Goal: Transaction & Acquisition: Purchase product/service

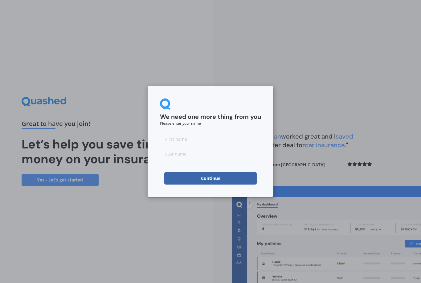
click at [234, 137] on input at bounding box center [210, 138] width 101 height 12
type input "[PERSON_NAME]"
click at [234, 153] on input at bounding box center [210, 153] width 101 height 12
type input "[PERSON_NAME]"
click at [228, 172] on button "Continue" at bounding box center [210, 178] width 92 height 12
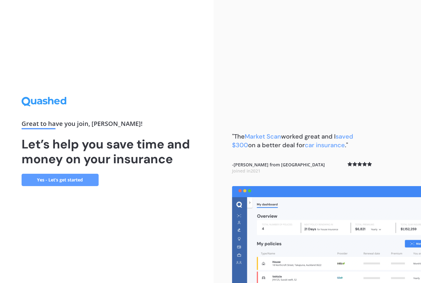
click at [84, 184] on link "Yes - Let’s get started" at bounding box center [60, 179] width 77 height 12
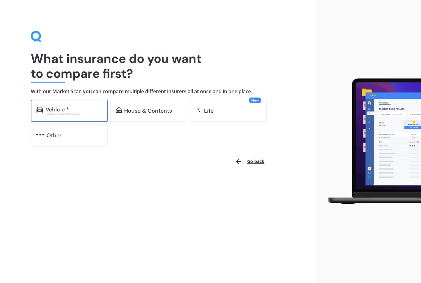
click at [87, 112] on div "Excludes commercial vehicles" at bounding box center [74, 113] width 57 height 2
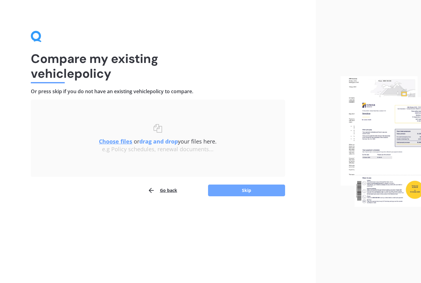
click at [267, 195] on button "Skip" at bounding box center [246, 190] width 77 height 12
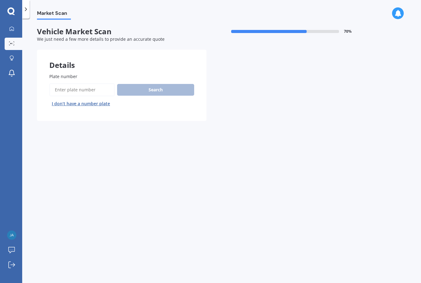
click at [99, 83] on input "Plate number" at bounding box center [81, 89] width 65 height 13
type input "Hmb320"
click at [167, 91] on button "Search" at bounding box center [155, 90] width 77 height 12
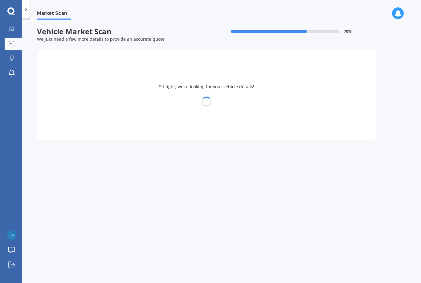
select select "HONDA"
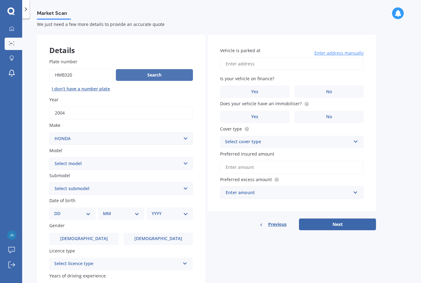
scroll to position [24, 0]
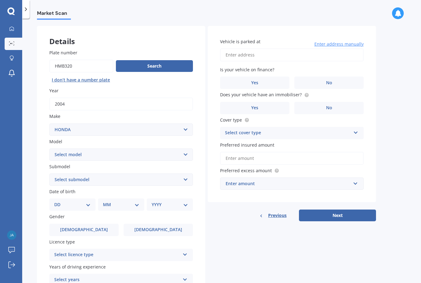
click at [158, 148] on select "Select model Accord Acty Acura Airwave Ascot Avancier Beat Capa City Civic Conc…" at bounding box center [121, 154] width 144 height 12
select select "CR-V"
click at [149, 173] on select "Select submodel" at bounding box center [121, 179] width 144 height 12
select select "AWD"
click at [83, 201] on select "DD 01 02 03 04 05 06 07 08 09 10 11 12 13 14 15 16 17 18 19 20 21 22 23 24 25 2…" at bounding box center [72, 204] width 36 height 7
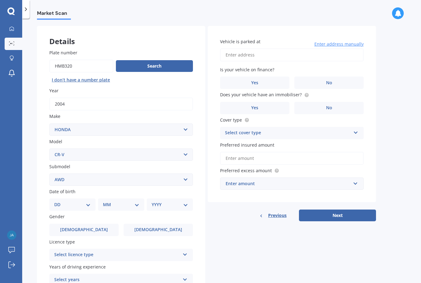
select select "24"
click at [128, 202] on select "MM 01 02 03 04 05 06 07 08 09 10 11 12" at bounding box center [122, 204] width 34 height 7
click at [126, 201] on select "MM 01 02 03 04 05 06 07 08 09 10 11 12" at bounding box center [122, 204] width 34 height 7
select select "01"
click at [174, 203] on select "YYYY 2025 2024 2023 2022 2021 2020 2019 2018 2017 2016 2015 2014 2013 2012 2011…" at bounding box center [169, 204] width 34 height 7
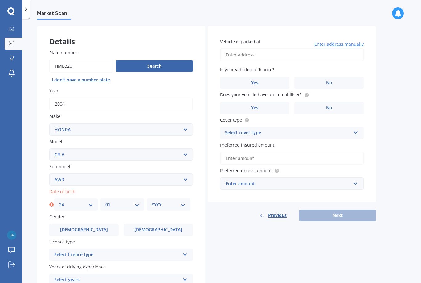
select select "1999"
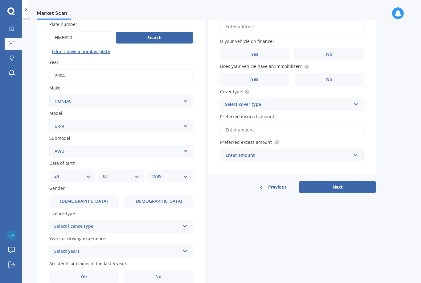
scroll to position [52, 0]
click at [109, 197] on label "[DEMOGRAPHIC_DATA]" at bounding box center [83, 201] width 69 height 12
click at [0, 0] on input "[DEMOGRAPHIC_DATA]" at bounding box center [0, 0] width 0 height 0
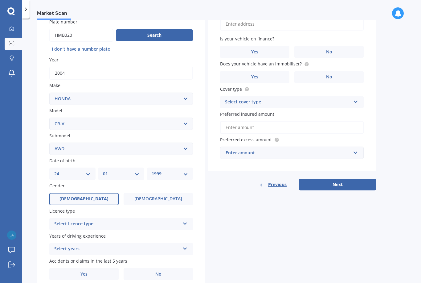
scroll to position [54, 0]
click at [179, 220] on div "Select licence type" at bounding box center [117, 223] width 126 height 7
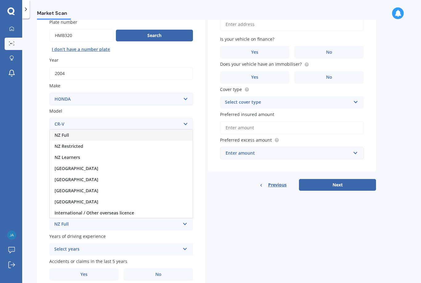
click at [103, 129] on div "NZ Full" at bounding box center [121, 134] width 143 height 11
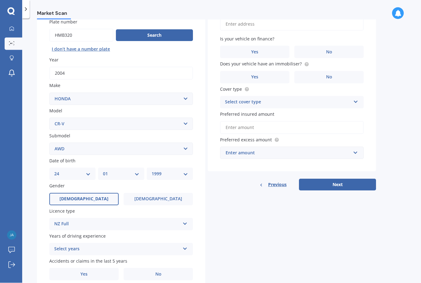
click at [183, 245] on icon at bounding box center [184, 247] width 5 height 4
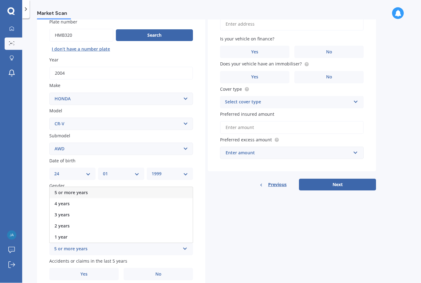
scroll to position [14, 0]
click at [226, 199] on div "Details Plate number Search I don’t have a number plate Year [DATE] Make Select…" at bounding box center [206, 143] width 339 height 297
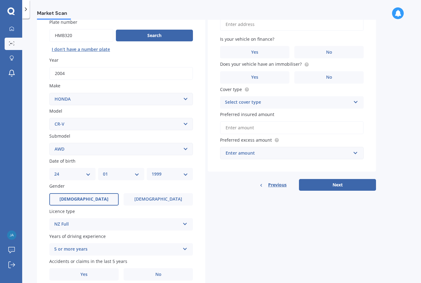
click at [183, 245] on icon at bounding box center [184, 247] width 5 height 4
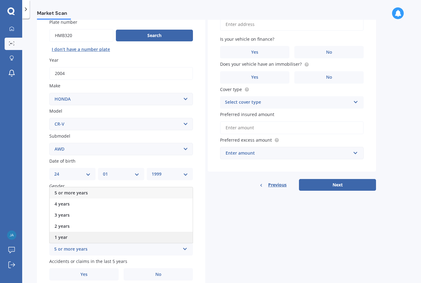
click at [159, 231] on div "1 year" at bounding box center [121, 236] width 143 height 11
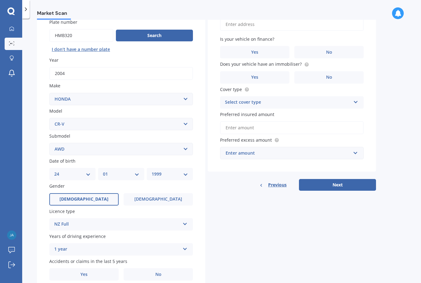
scroll to position [21, 0]
click at [172, 268] on label "No" at bounding box center [158, 274] width 69 height 12
click at [0, 0] on input "No" at bounding box center [0, 0] width 0 height 0
click at [183, 245] on icon at bounding box center [184, 247] width 5 height 4
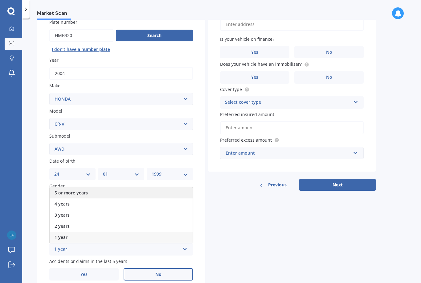
click at [163, 187] on div "5 or more years" at bounding box center [121, 192] width 143 height 11
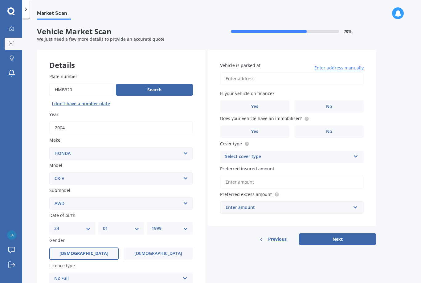
scroll to position [0, 0]
click at [349, 72] on input "Vehicle is parked at" at bounding box center [292, 78] width 144 height 13
type input "[STREET_ADDRESS][PERSON_NAME][PERSON_NAME]"
click at [339, 100] on label "No" at bounding box center [328, 106] width 69 height 12
click at [0, 0] on input "No" at bounding box center [0, 0] width 0 height 0
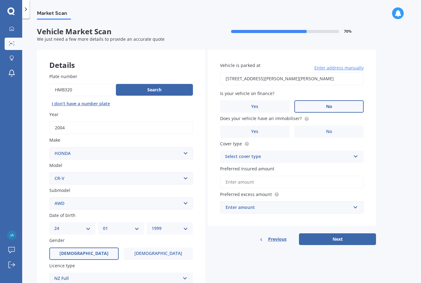
click at [92, 83] on input "Plate number" at bounding box center [81, 89] width 64 height 13
type input "H"
type input "Jps600"
click at [161, 84] on button "Search" at bounding box center [154, 90] width 77 height 12
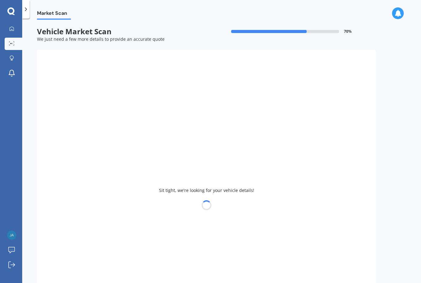
type input "2016"
select select "VOLKSWAGEN"
select select
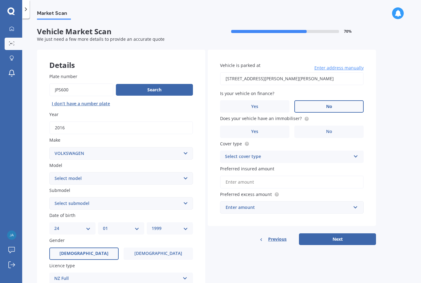
click at [154, 172] on select "Select model Amarok Arteon Beetle Bora Caddy [US_STATE] Caravelle [PERSON_NAME]…" at bounding box center [121, 178] width 144 height 12
select select "TRANSPORTER"
click at [169, 197] on select "Select submodel [MEDICAL_DATA] T4 T5 T6 TDI" at bounding box center [121, 203] width 144 height 12
select select "T6"
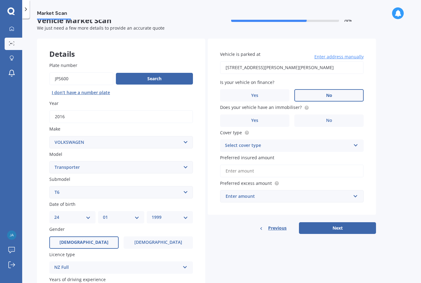
scroll to position [9, 0]
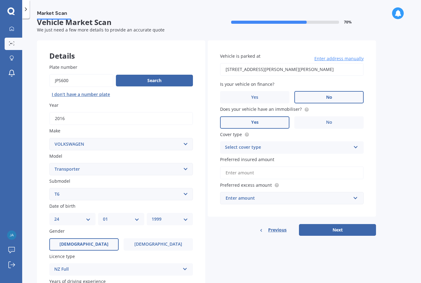
click at [278, 116] on label "Yes" at bounding box center [254, 122] width 69 height 12
click at [0, 0] on input "Yes" at bounding box center [0, 0] width 0 height 0
click at [320, 144] on div "Select cover type" at bounding box center [288, 147] width 126 height 7
click at [310, 154] on div "Comprehensive" at bounding box center [291, 159] width 143 height 11
click at [346, 166] on input "Preferred insured amount" at bounding box center [292, 172] width 144 height 13
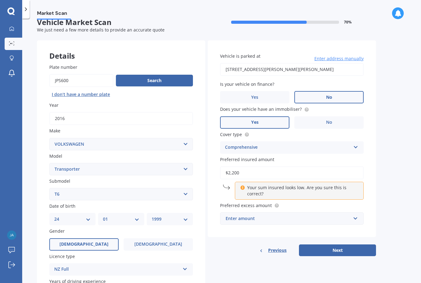
type input "$22,000"
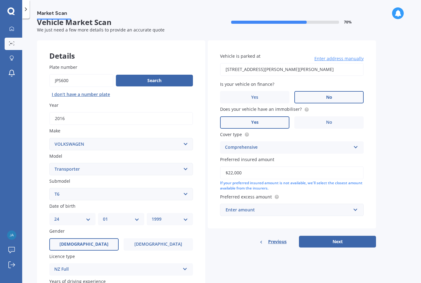
click at [346, 193] on div "Preferred excess amount Enter amount $100 $400 $500 $750 $1,000 $1,500 $2,000" at bounding box center [292, 204] width 144 height 22
click at [340, 204] on input "text" at bounding box center [290, 210] width 138 height 12
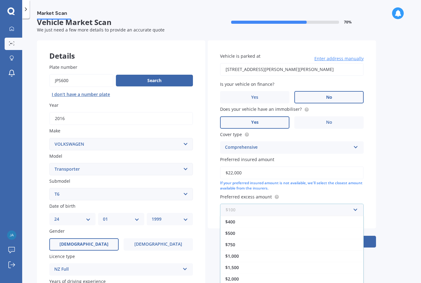
scroll to position [11, 0]
click at [287, 250] on div "$1,000" at bounding box center [291, 255] width 143 height 11
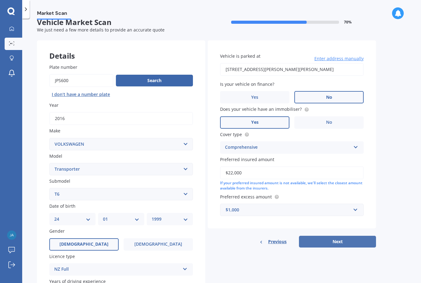
click at [343, 235] on button "Next" at bounding box center [337, 241] width 77 height 12
select select "24"
select select "01"
select select "1999"
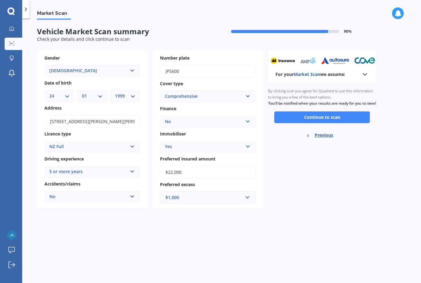
scroll to position [0, 0]
click at [347, 111] on button "Continue to scan" at bounding box center [322, 117] width 96 height 12
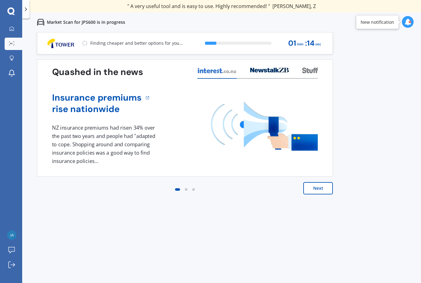
click at [324, 189] on button "Next" at bounding box center [318, 188] width 30 height 12
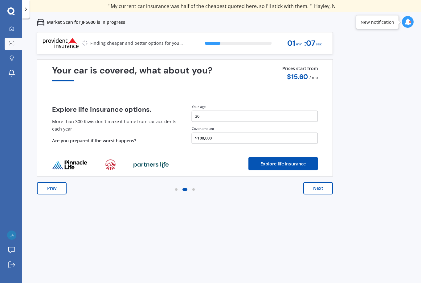
click at [319, 189] on button "Next" at bounding box center [318, 188] width 30 height 12
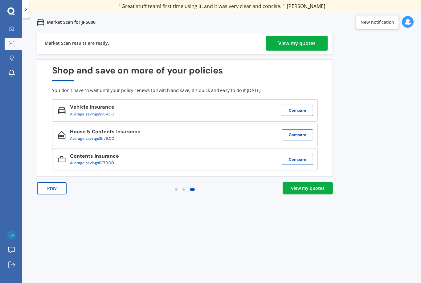
click at [297, 46] on div "View my quotes" at bounding box center [296, 43] width 37 height 15
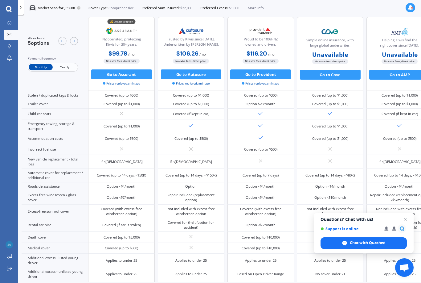
scroll to position [104, 0]
click at [61, 67] on span "Yearly" at bounding box center [65, 67] width 24 height 6
click at [35, 65] on span "Monthly" at bounding box center [41, 67] width 24 height 6
click at [74, 40] on icon at bounding box center [74, 41] width 4 height 4
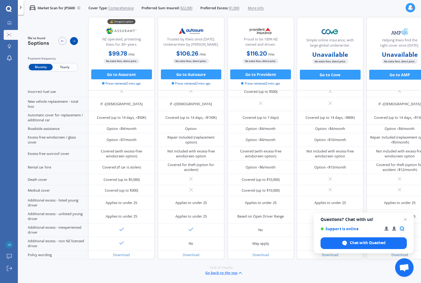
scroll to position [251, 0]
click at [264, 9] on span "More info" at bounding box center [256, 8] width 16 height 5
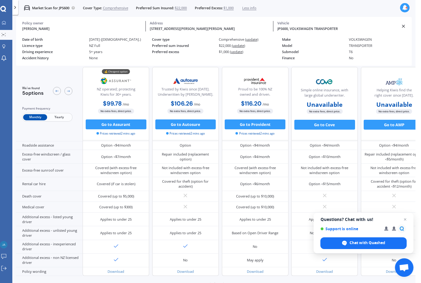
scroll to position [0, 0]
